Goal: Check status: Check status

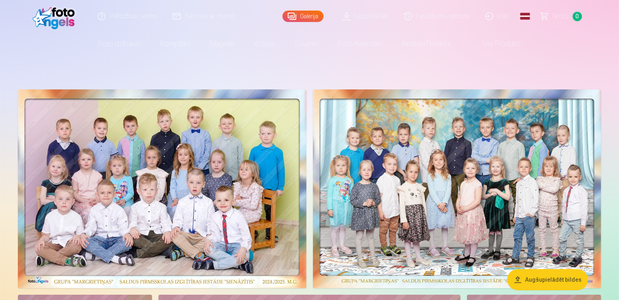
click at [439, 12] on link "Pasūtījumu vēsture" at bounding box center [437, 16] width 81 height 33
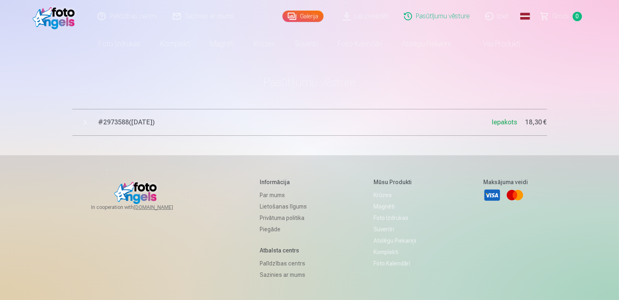
click at [502, 120] on span "Iepakots" at bounding box center [504, 122] width 25 height 8
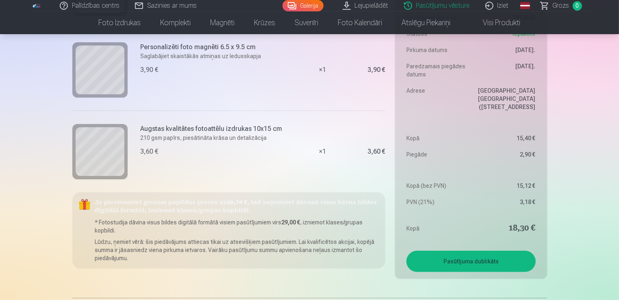
scroll to position [308, 0]
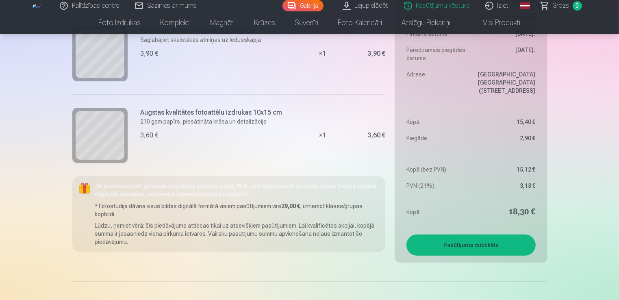
drag, startPoint x: 618, startPoint y: 179, endPoint x: 621, endPoint y: 141, distance: 38.3
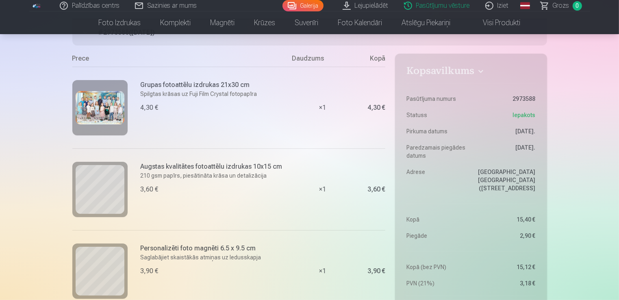
scroll to position [80, 0]
